Goal: Browse casually

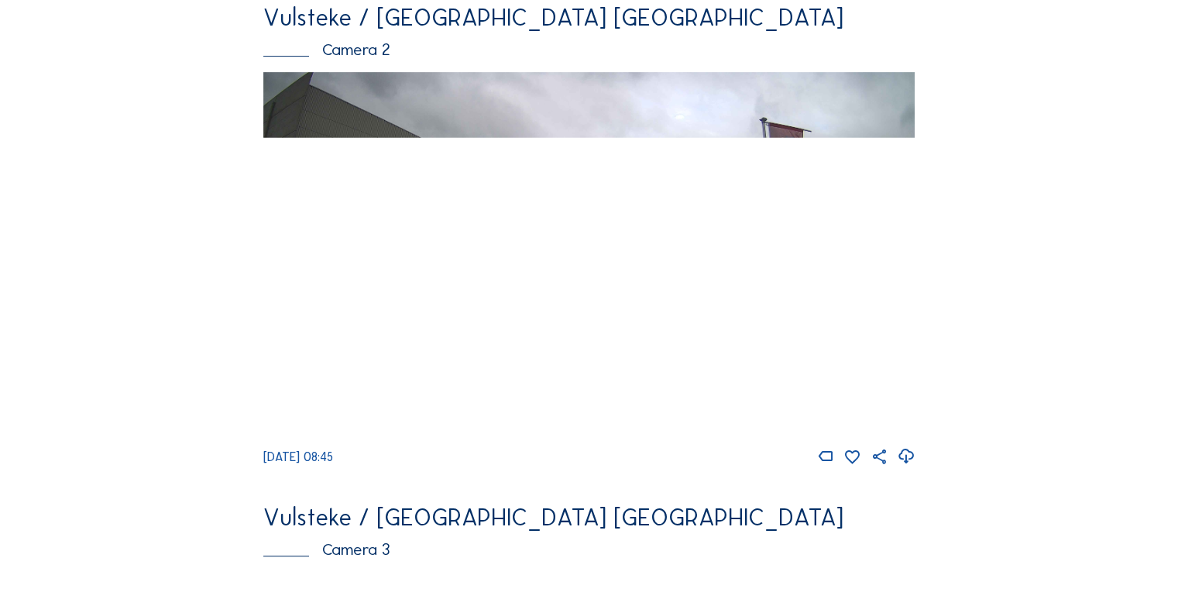
scroll to position [1084, 0]
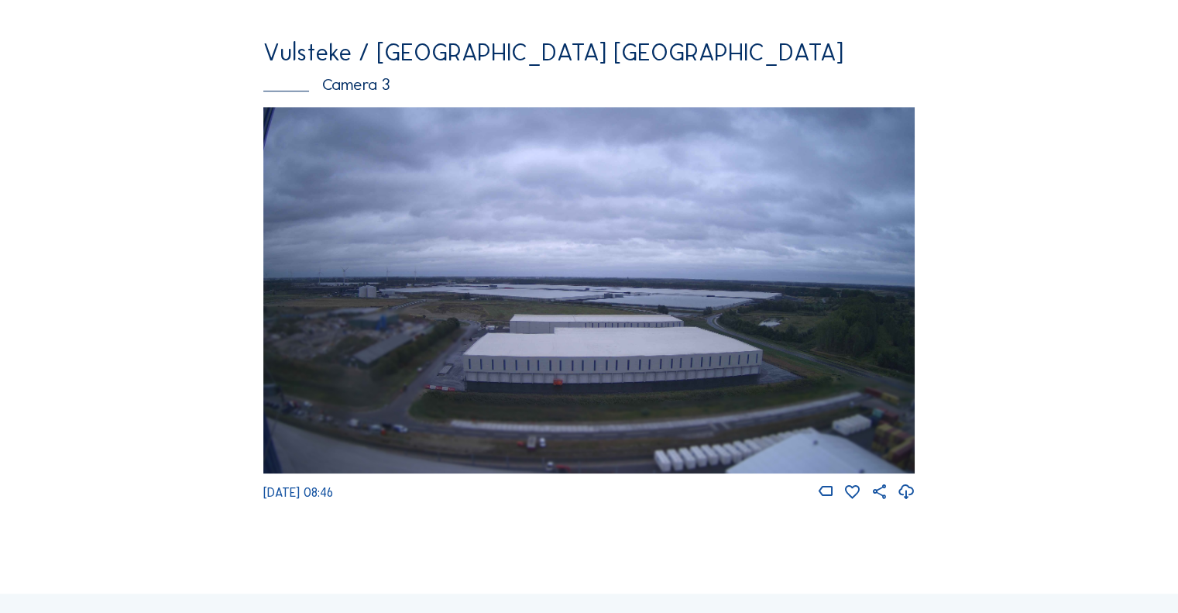
click at [646, 354] on img at bounding box center [588, 290] width 651 height 366
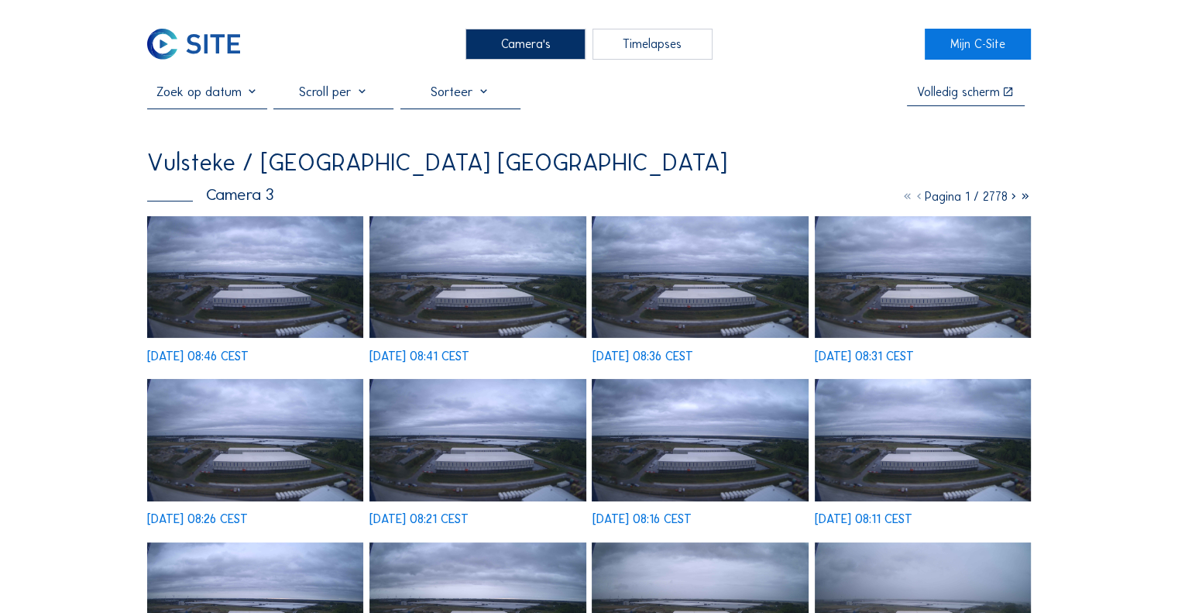
click at [331, 280] on img at bounding box center [255, 277] width 216 height 122
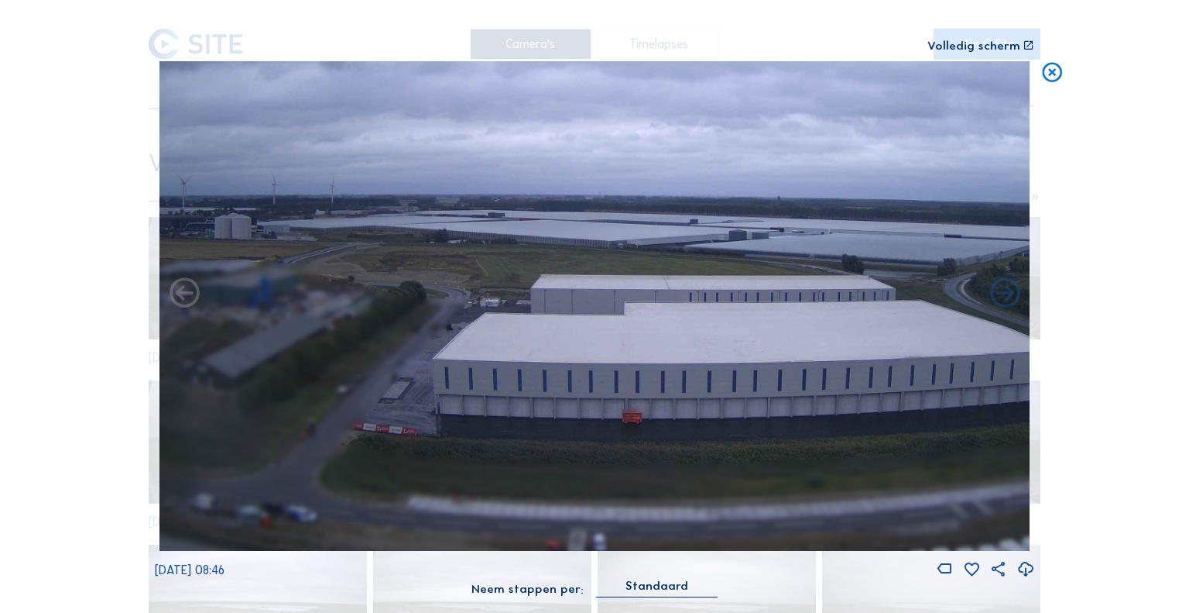
drag, startPoint x: 673, startPoint y: 414, endPoint x: 721, endPoint y: 376, distance: 61.2
click at [721, 376] on img at bounding box center [595, 306] width 871 height 490
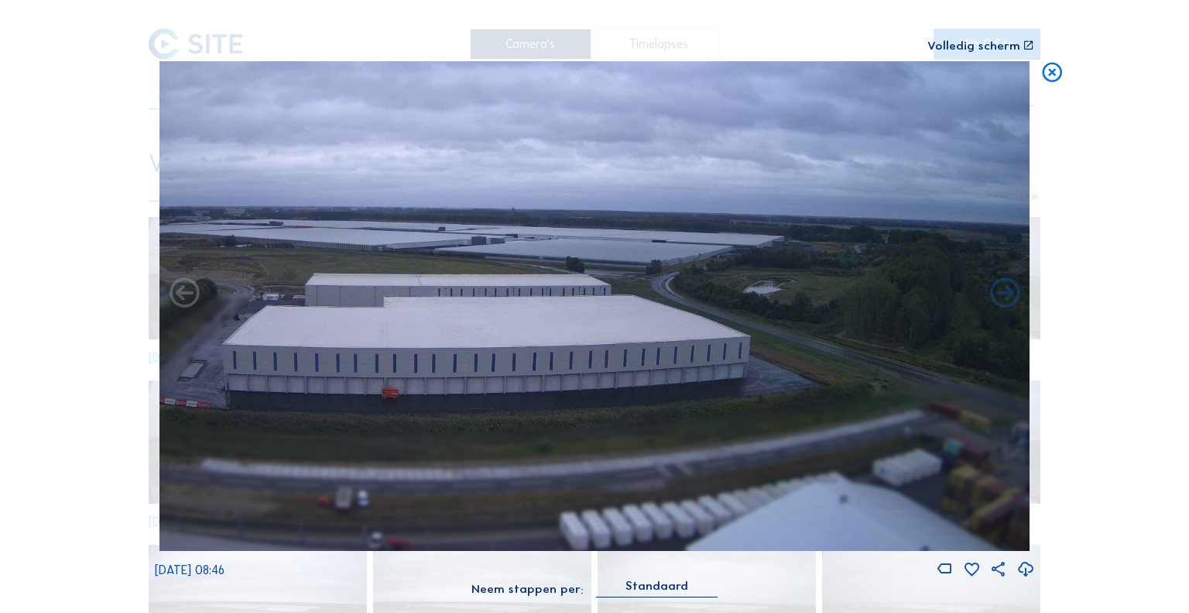
drag, startPoint x: 647, startPoint y: 428, endPoint x: 384, endPoint y: 402, distance: 264.6
click at [384, 402] on img at bounding box center [595, 306] width 871 height 490
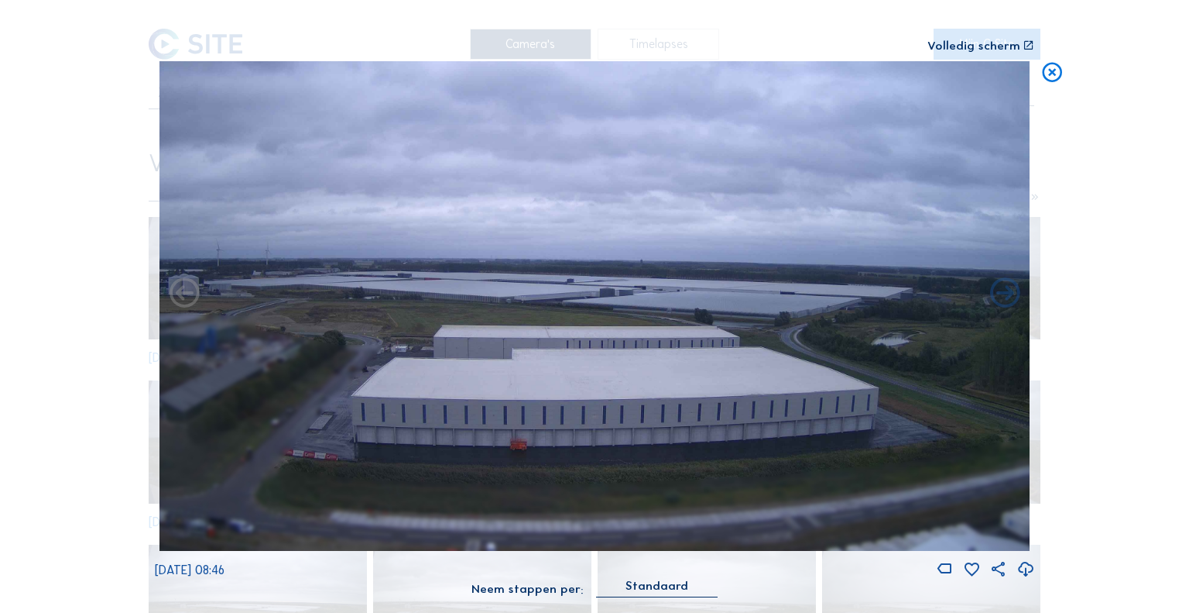
drag, startPoint x: 387, startPoint y: 399, endPoint x: 503, endPoint y: 451, distance: 126.8
click at [503, 451] on img at bounding box center [595, 306] width 871 height 490
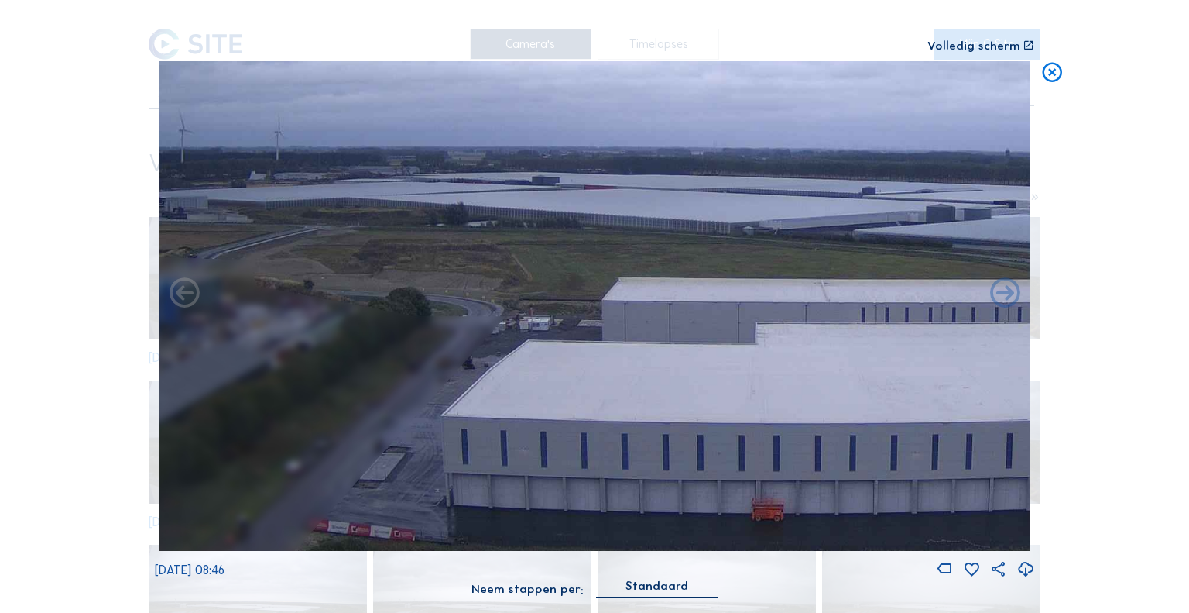
drag, startPoint x: 573, startPoint y: 434, endPoint x: 730, endPoint y: 402, distance: 160.4
click at [730, 402] on img at bounding box center [595, 306] width 871 height 490
click at [1052, 79] on icon at bounding box center [1053, 73] width 24 height 25
